Goal: Task Accomplishment & Management: Manage account settings

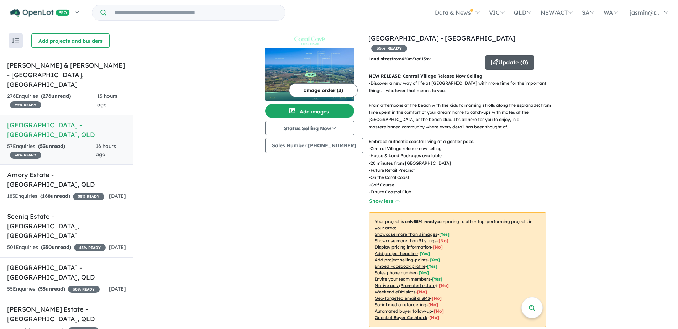
click at [503, 55] on button "Update ( 0 )" at bounding box center [509, 62] width 49 height 14
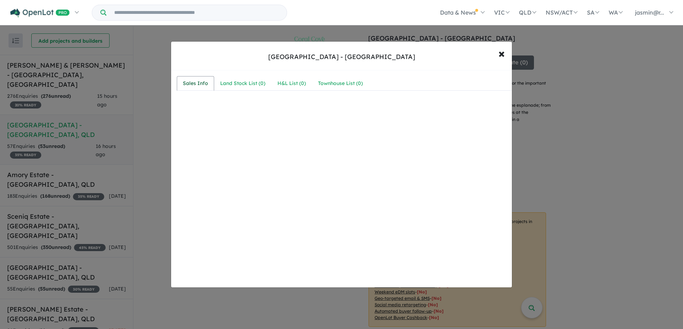
click at [197, 84] on div "Sales Info" at bounding box center [195, 83] width 25 height 9
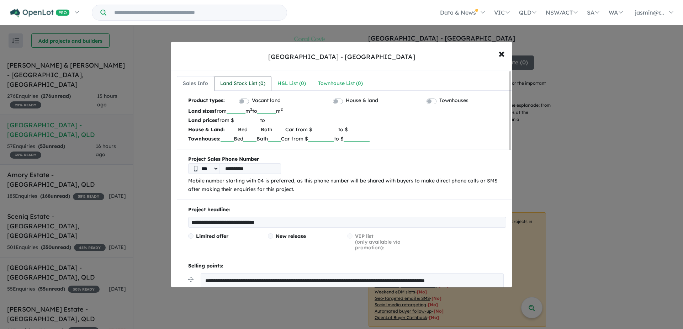
click at [234, 84] on div "Land Stock List ( 0 )" at bounding box center [242, 83] width 45 height 9
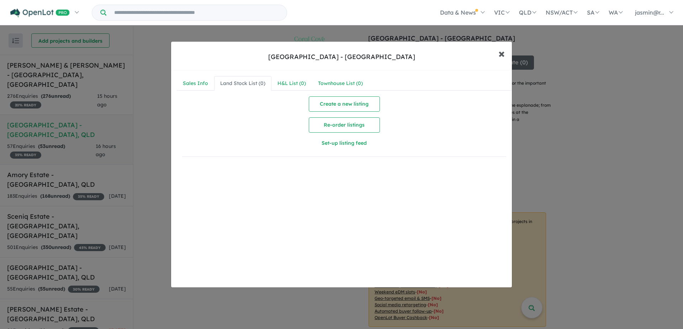
click at [504, 55] on span "×" at bounding box center [501, 53] width 6 height 15
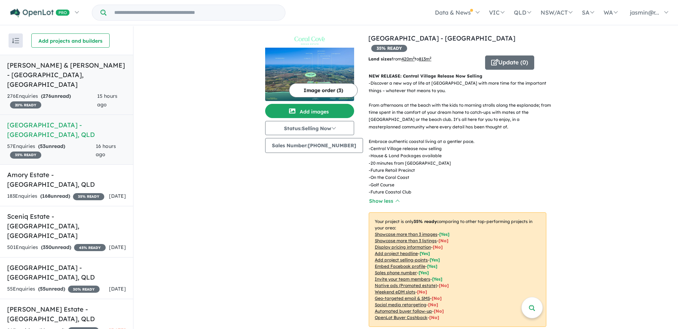
click at [62, 93] on strong "( 276 unread)" at bounding box center [56, 96] width 30 height 6
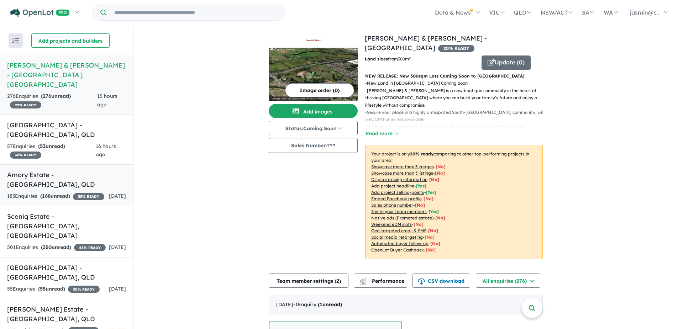
click at [49, 192] on div "183 Enquir ies ( 168 unread) 35 % READY" at bounding box center [55, 196] width 97 height 9
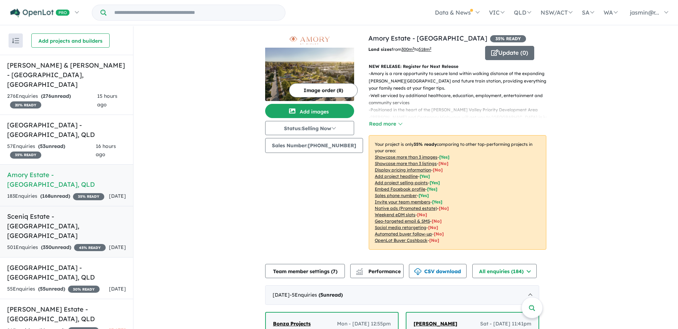
click at [47, 215] on h5 "Sceniq Estate - [GEOGRAPHIC_DATA] , [GEOGRAPHIC_DATA]" at bounding box center [66, 226] width 119 height 29
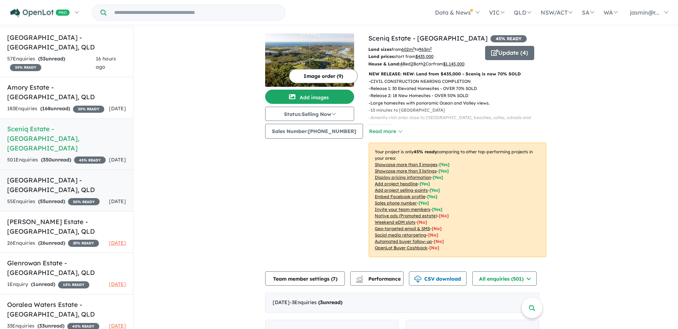
scroll to position [88, 0]
click at [79, 197] on div "55 Enquir ies ( 55 unread) 30 % READY" at bounding box center [53, 201] width 92 height 9
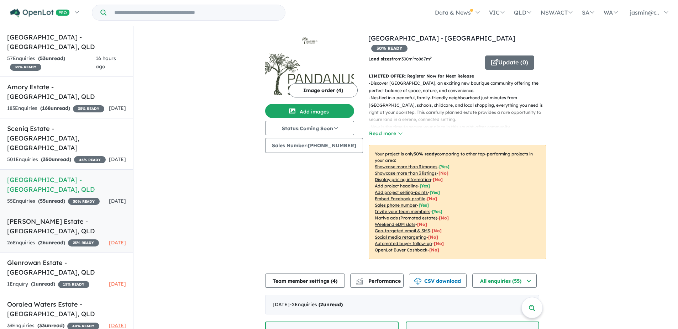
click at [76, 239] on div "26 Enquir ies ( 26 unread) 25 % READY" at bounding box center [53, 243] width 92 height 9
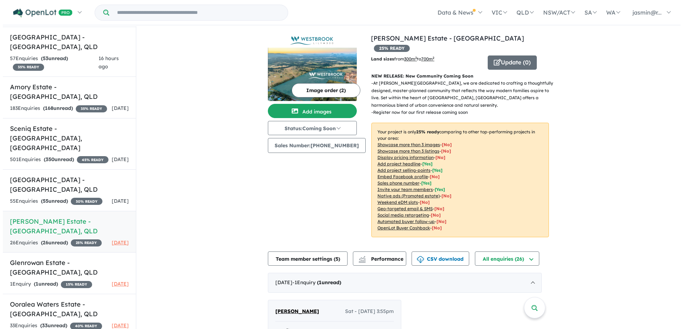
scroll to position [1, 0]
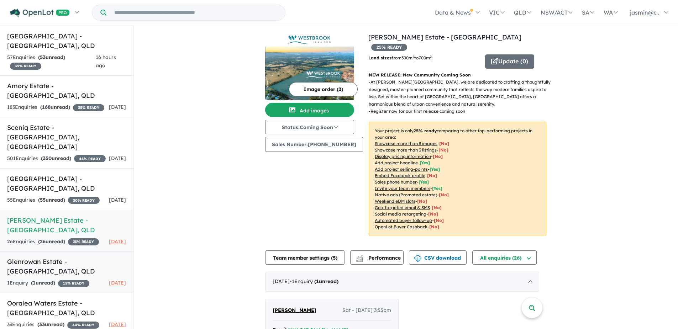
click at [51, 261] on h5 "Glenrowan Estate - [GEOGRAPHIC_DATA] , [GEOGRAPHIC_DATA]" at bounding box center [66, 266] width 119 height 19
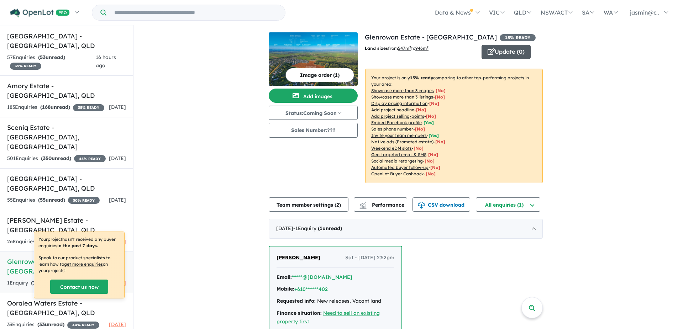
click at [520, 54] on button "Update ( 0 )" at bounding box center [505, 52] width 49 height 14
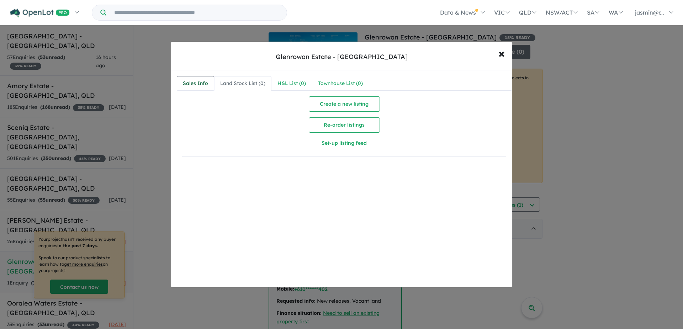
click at [205, 80] on div "Sales Info" at bounding box center [195, 83] width 25 height 9
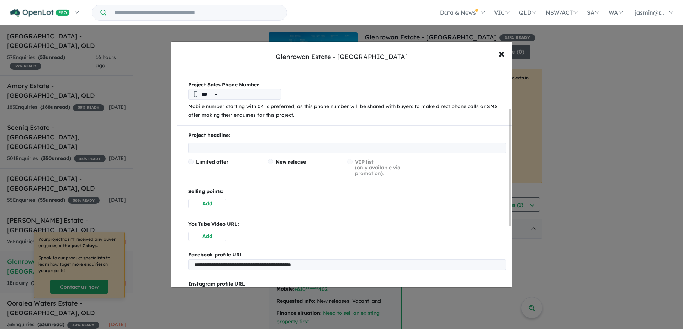
scroll to position [71, 0]
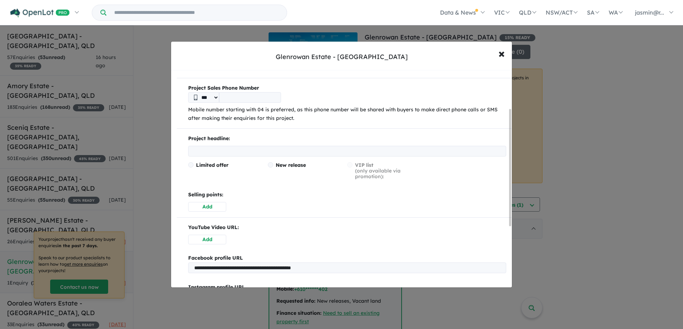
click at [213, 208] on button "Add" at bounding box center [207, 207] width 38 height 10
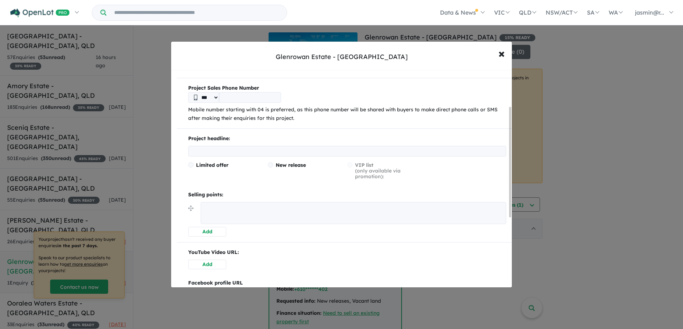
click at [213, 207] on textarea at bounding box center [354, 213] width 306 height 22
paste textarea "**********"
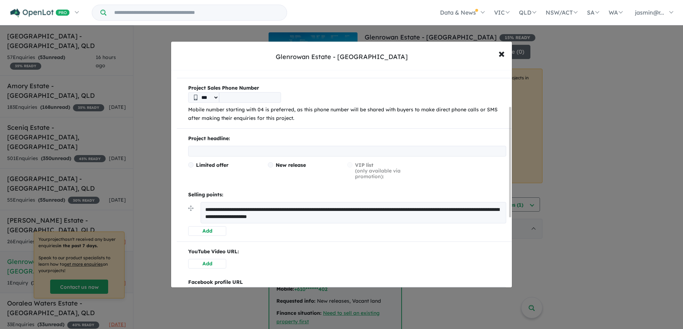
type textarea "**********"
click at [209, 231] on button "Add" at bounding box center [207, 231] width 38 height 10
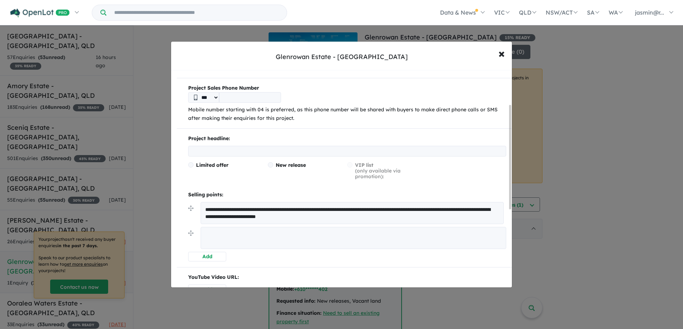
click at [223, 240] on textarea at bounding box center [354, 238] width 306 height 22
paste textarea "**********"
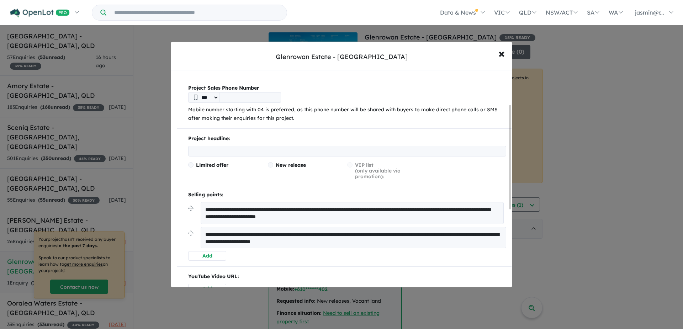
type textarea "**********"
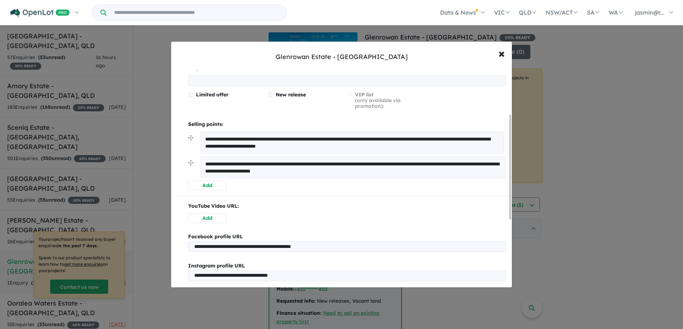
scroll to position [142, 0]
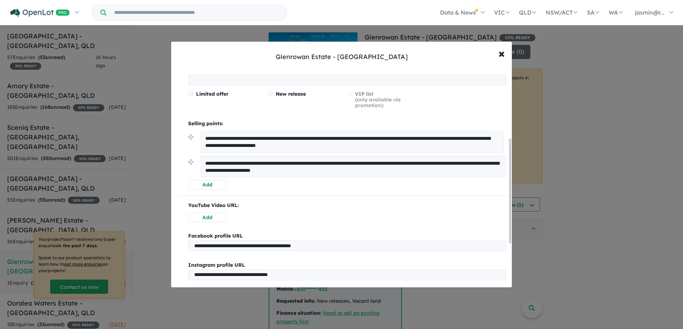
click at [211, 186] on button "Add" at bounding box center [207, 185] width 38 height 10
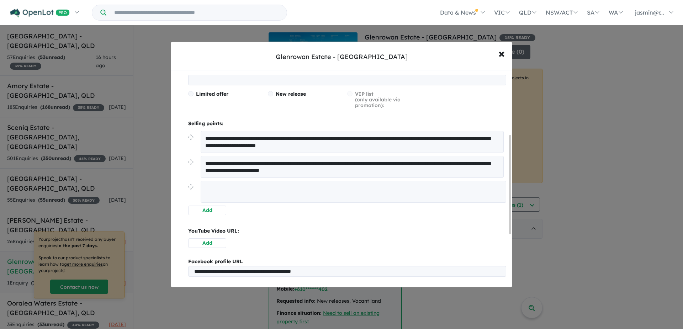
click at [227, 200] on textarea at bounding box center [354, 192] width 306 height 22
paste textarea "**********"
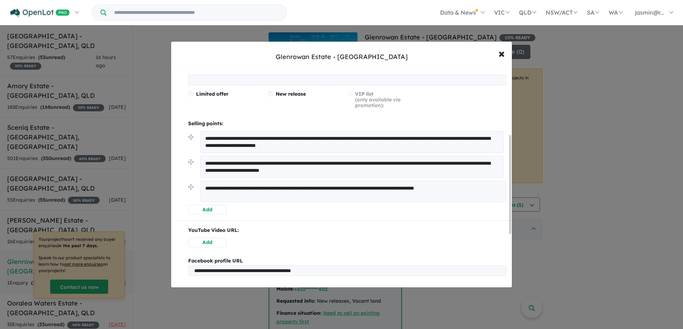
type textarea "**********"
click at [219, 209] on button "Add" at bounding box center [207, 210] width 38 height 10
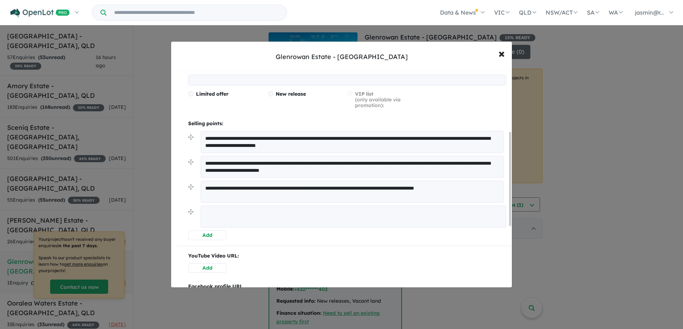
click at [229, 211] on textarea at bounding box center [354, 217] width 306 height 22
paste textarea "**********"
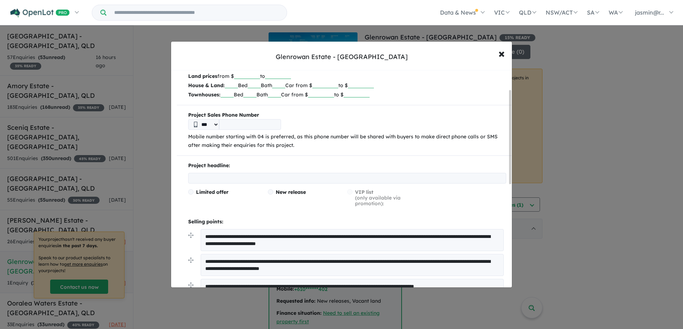
scroll to position [36, 0]
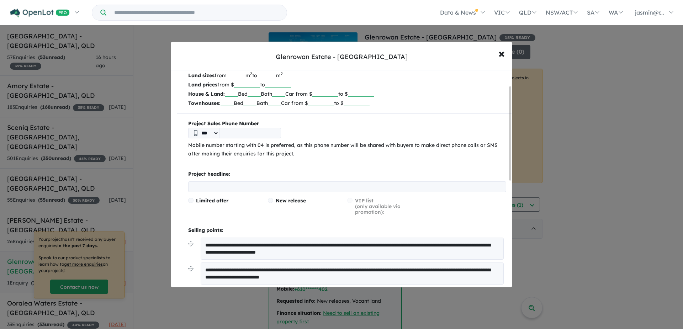
type textarea "**********"
click at [205, 183] on input "text" at bounding box center [347, 186] width 318 height 11
drag, startPoint x: 232, startPoint y: 186, endPoint x: 191, endPoint y: 187, distance: 41.3
click at [191, 187] on input "**********" at bounding box center [347, 186] width 318 height 11
click at [291, 201] on span "New release" at bounding box center [291, 200] width 30 height 6
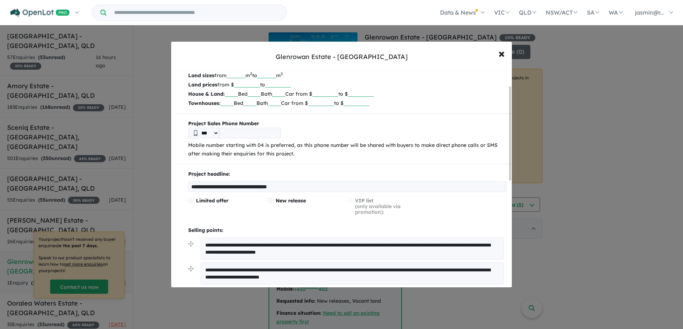
click at [228, 187] on input "**********" at bounding box center [347, 186] width 318 height 11
drag, startPoint x: 228, startPoint y: 187, endPoint x: 235, endPoint y: 187, distance: 7.1
click at [228, 187] on input "**********" at bounding box center [347, 186] width 318 height 11
type input "**********"
click at [248, 200] on label "Limited offer" at bounding box center [225, 201] width 74 height 6
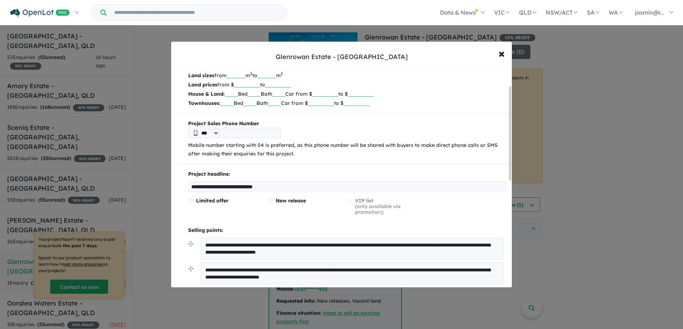
click at [247, 136] on input "tel" at bounding box center [250, 133] width 62 height 11
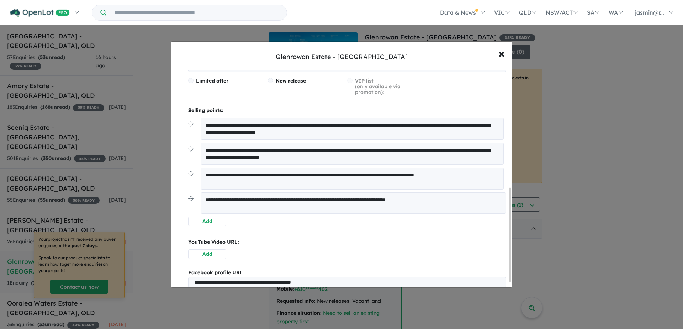
scroll to position [284, 0]
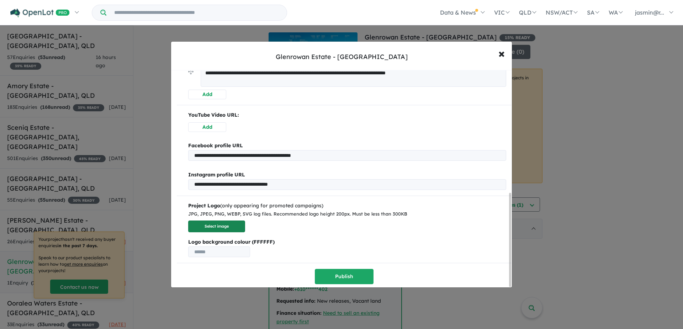
click at [226, 223] on button "Select image" at bounding box center [216, 227] width 57 height 12
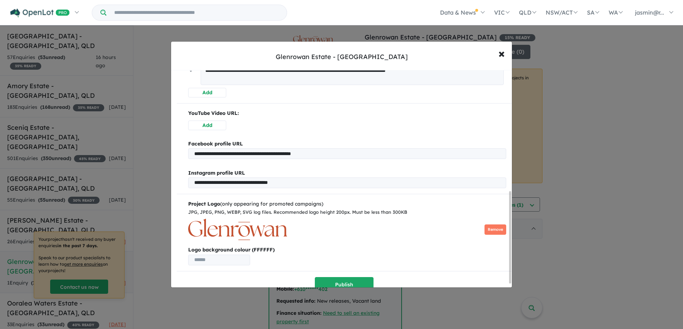
scroll to position [295, 0]
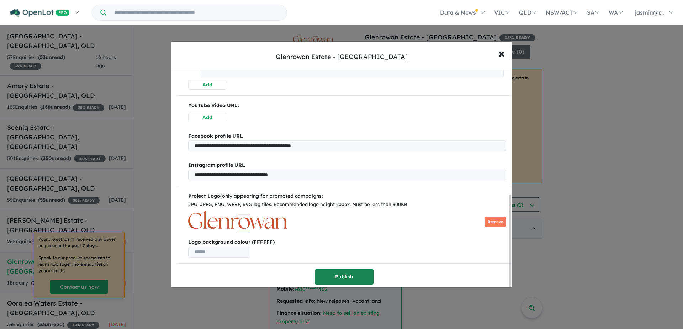
click at [348, 273] on button "Publish" at bounding box center [344, 276] width 59 height 15
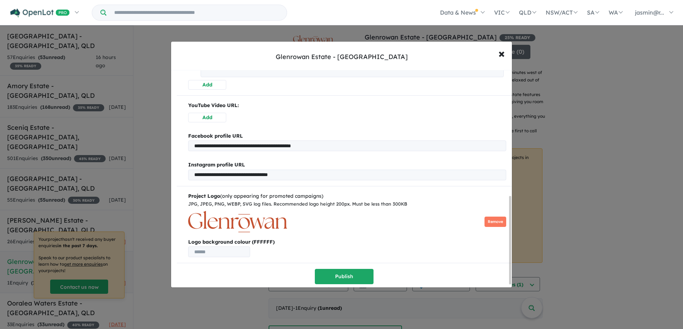
scroll to position [317, 0]
click at [499, 57] on span "×" at bounding box center [501, 53] width 6 height 15
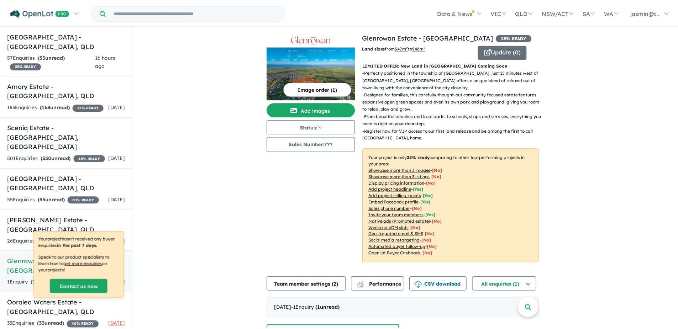
scroll to position [0, 0]
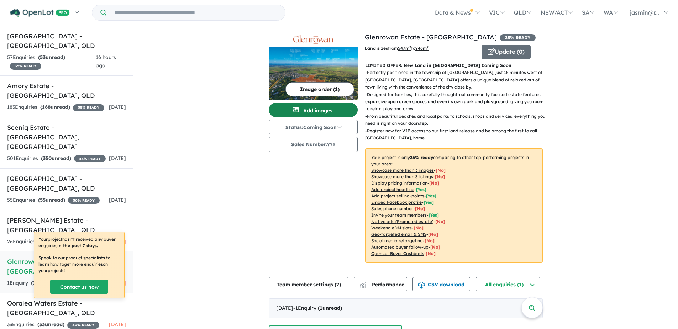
click at [327, 111] on button "Add images" at bounding box center [313, 110] width 89 height 14
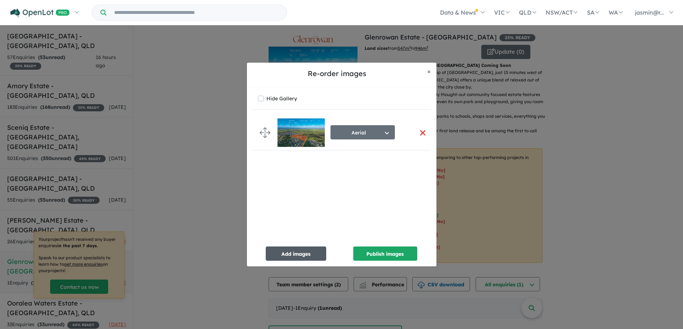
click at [301, 254] on button "Add images" at bounding box center [296, 253] width 60 height 14
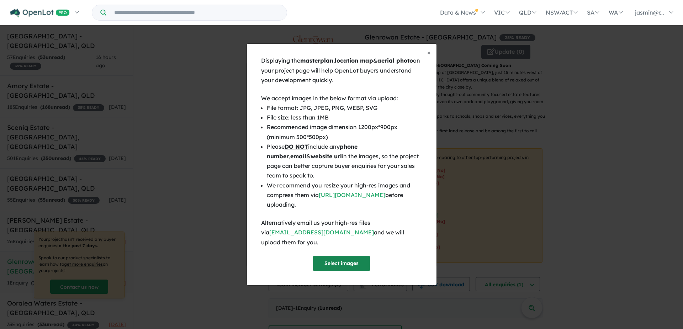
click at [340, 261] on button "Select images" at bounding box center [341, 263] width 57 height 15
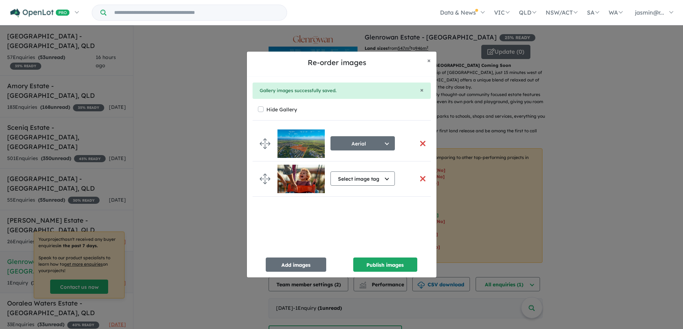
click at [423, 179] on button "button" at bounding box center [422, 178] width 15 height 15
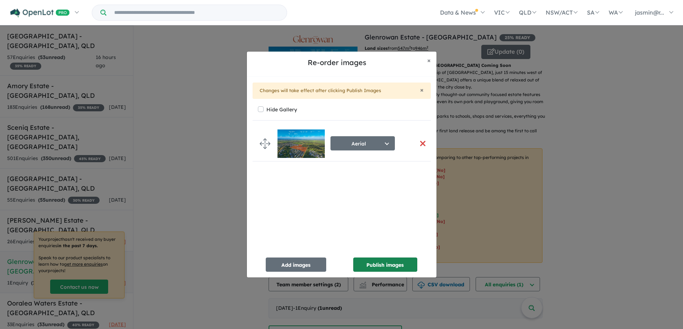
click at [378, 264] on button "Publish images" at bounding box center [385, 265] width 64 height 14
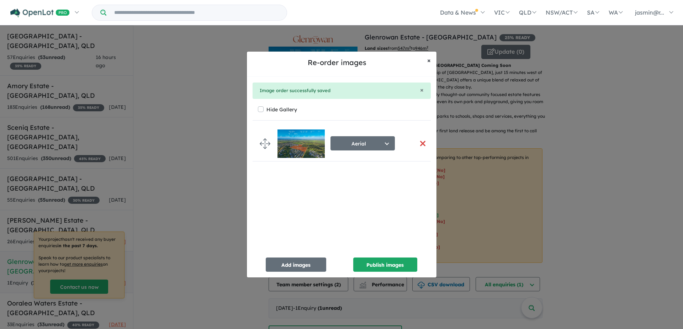
click at [427, 62] on span "×" at bounding box center [429, 60] width 4 height 8
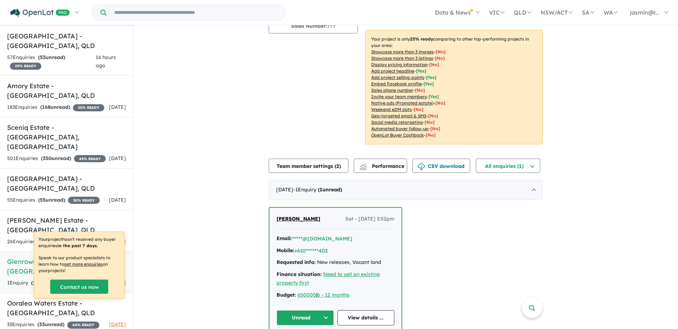
scroll to position [130, 0]
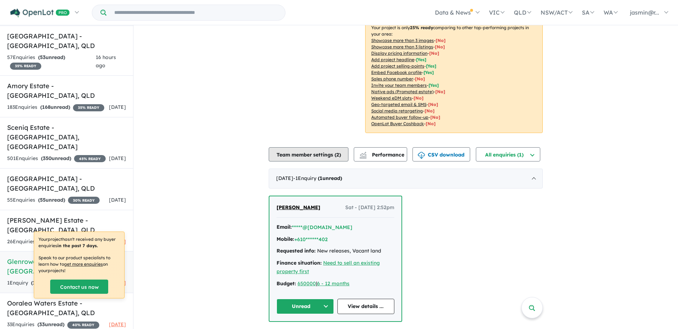
click at [321, 156] on button "Team member settings ( 2 )" at bounding box center [309, 154] width 80 height 14
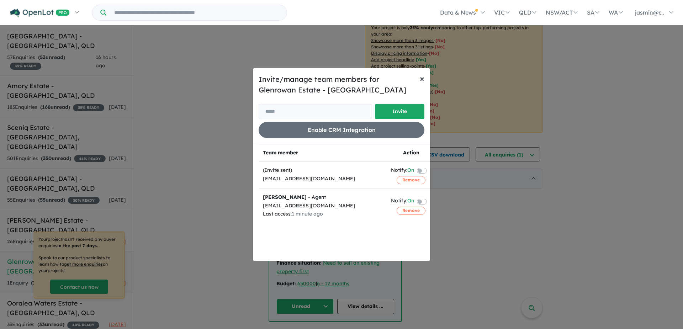
click at [420, 79] on span "×" at bounding box center [422, 78] width 5 height 11
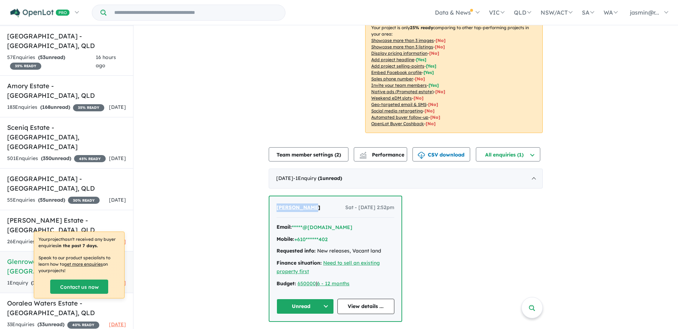
drag, startPoint x: 306, startPoint y: 207, endPoint x: 269, endPoint y: 204, distance: 36.7
click at [269, 204] on div "[PERSON_NAME] Sat - [DATE] 2:52pm Email: *****@[DOMAIN_NAME] Mobile: +610******…" at bounding box center [335, 258] width 132 height 125
copy span "[PERSON_NAME]"
click at [509, 229] on div "[PERSON_NAME] Sat - [DATE] 2:52pm Email: *****@[DOMAIN_NAME] Mobile: +610******…" at bounding box center [406, 259] width 274 height 126
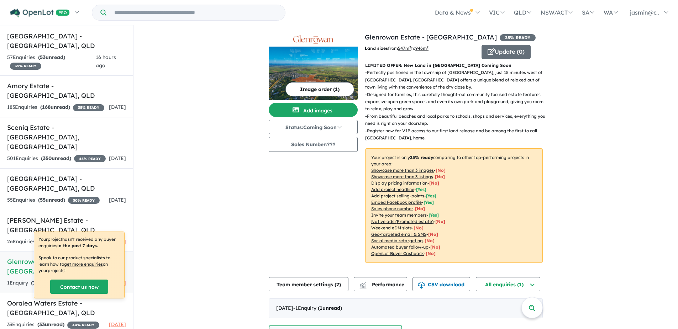
scroll to position [0, 0]
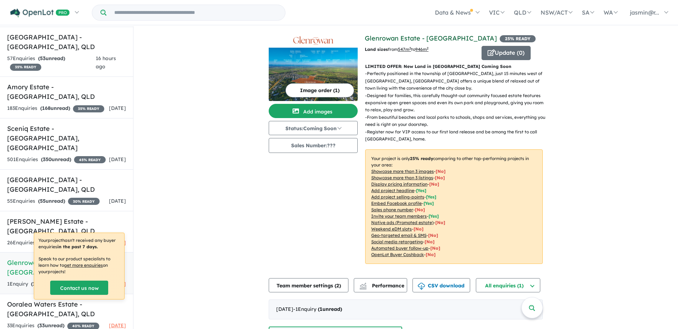
click at [405, 37] on link "Glenrowan Estate - [GEOGRAPHIC_DATA]" at bounding box center [431, 38] width 132 height 8
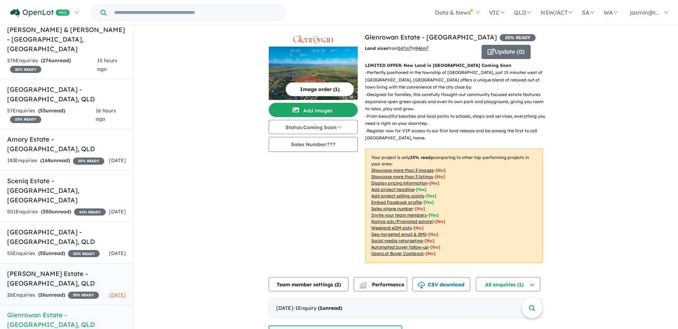
scroll to position [17, 0]
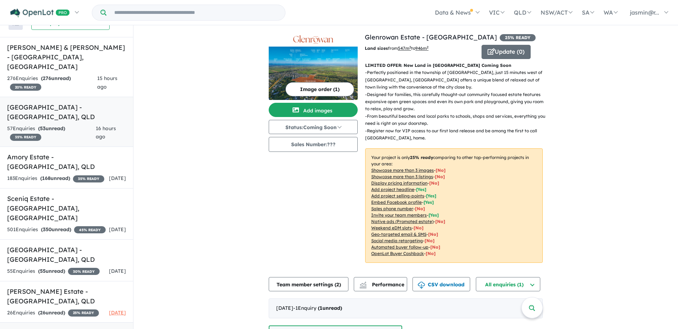
click at [54, 111] on h5 "[GEOGRAPHIC_DATA] - [GEOGRAPHIC_DATA] , [GEOGRAPHIC_DATA]" at bounding box center [66, 111] width 119 height 19
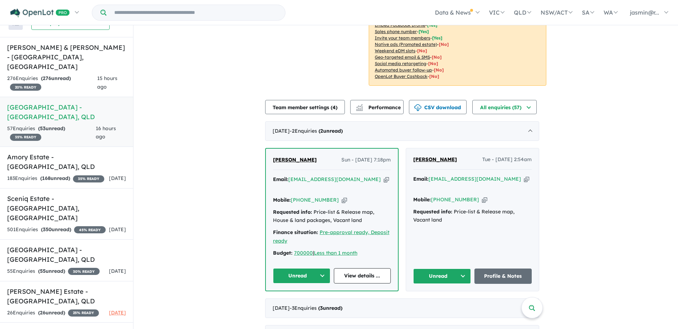
scroll to position [178, 0]
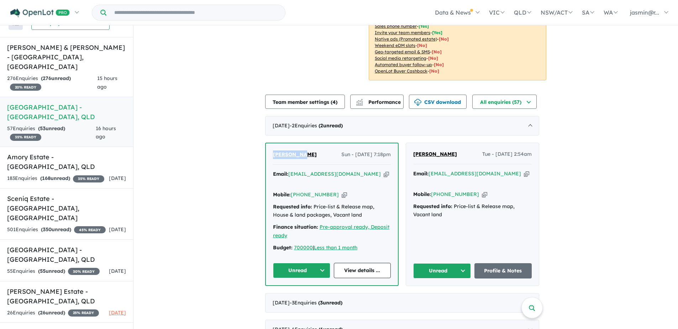
drag, startPoint x: 307, startPoint y: 145, endPoint x: 272, endPoint y: 144, distance: 34.9
click at [272, 144] on div "[PERSON_NAME] Sun - [DATE] 7:18pm Email: [EMAIL_ADDRESS][DOMAIN_NAME] Copied! M…" at bounding box center [332, 214] width 132 height 142
copy span "[PERSON_NAME]"
